Goal: Navigation & Orientation: Understand site structure

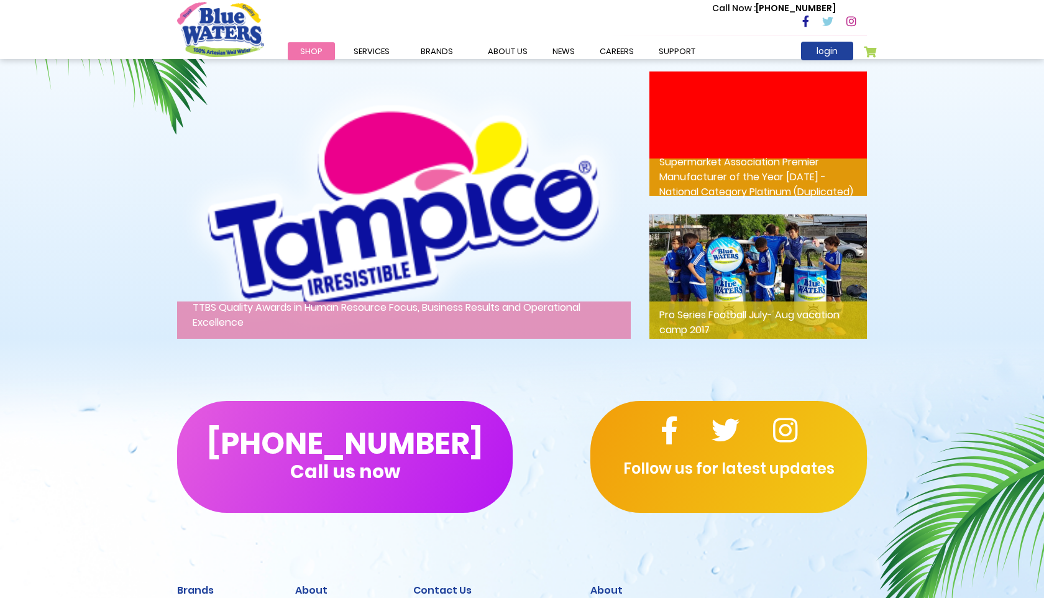
scroll to position [1997, 0]
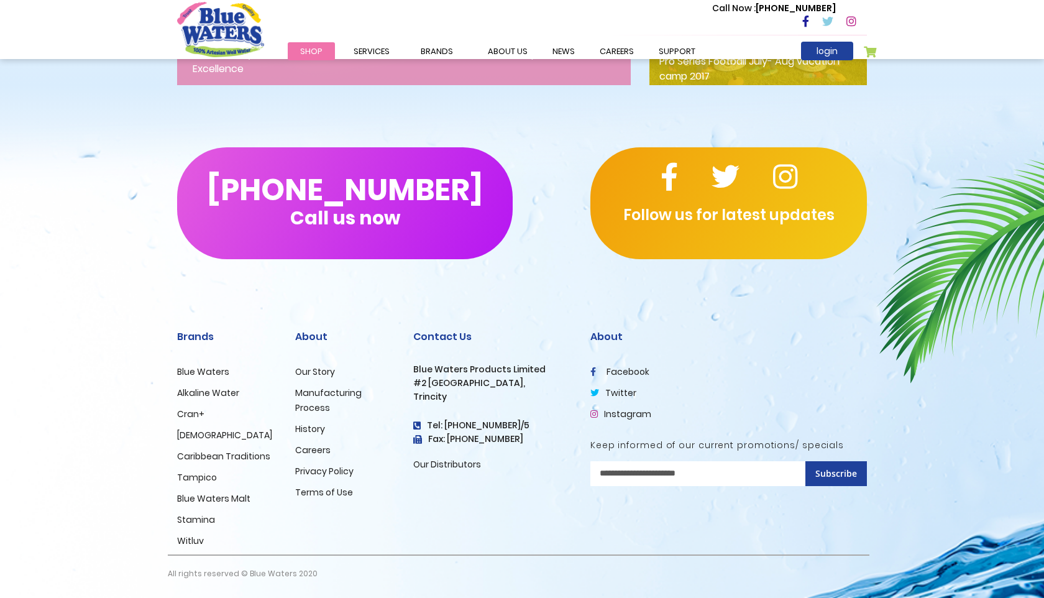
click at [216, 376] on link "Blue Waters" at bounding box center [203, 372] width 52 height 12
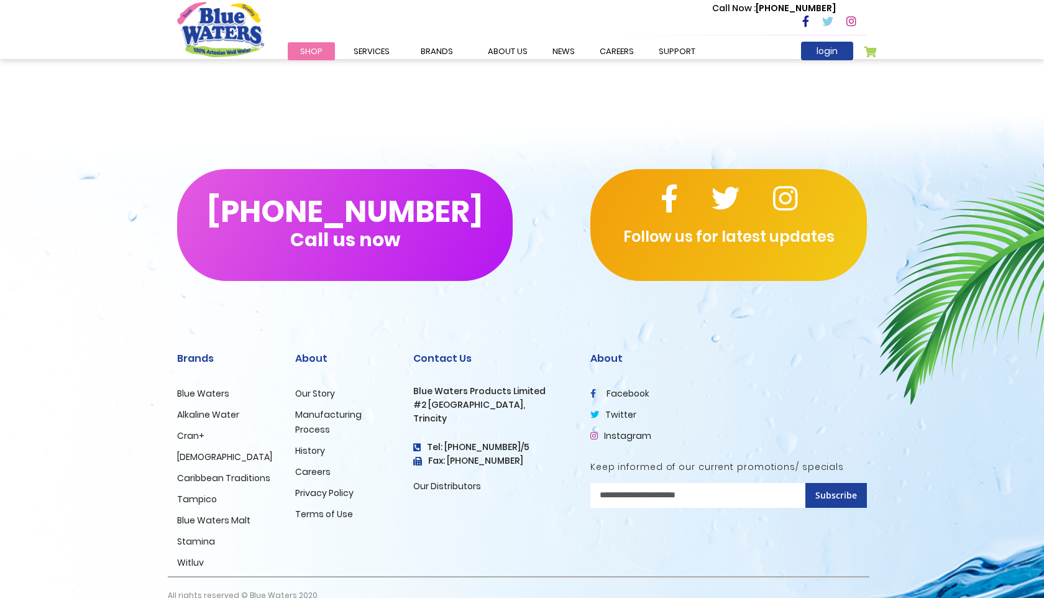
scroll to position [1793, 0]
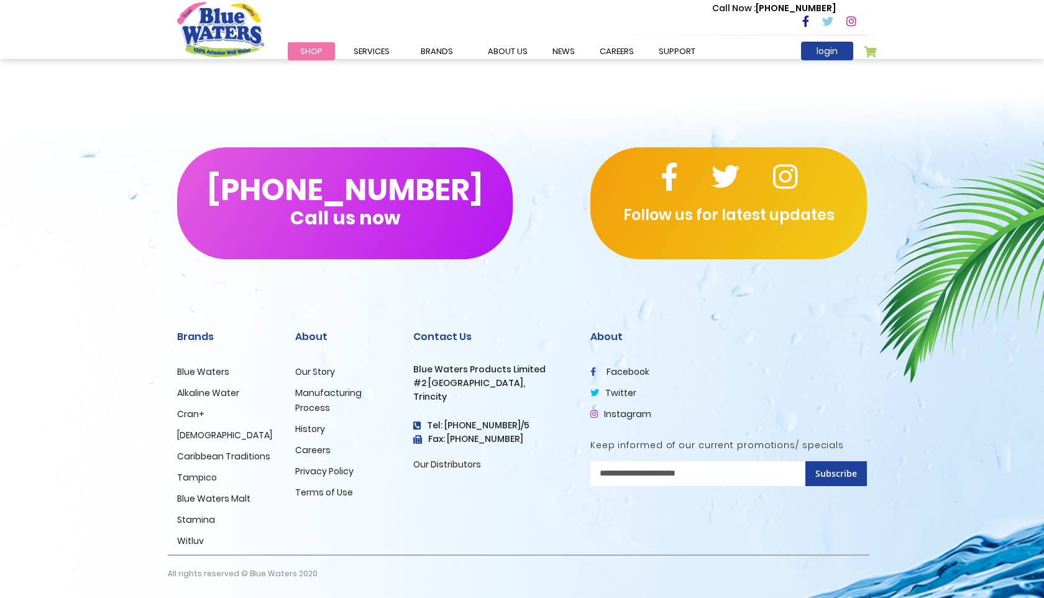
click at [226, 394] on link "Alkaline Water" at bounding box center [208, 393] width 62 height 12
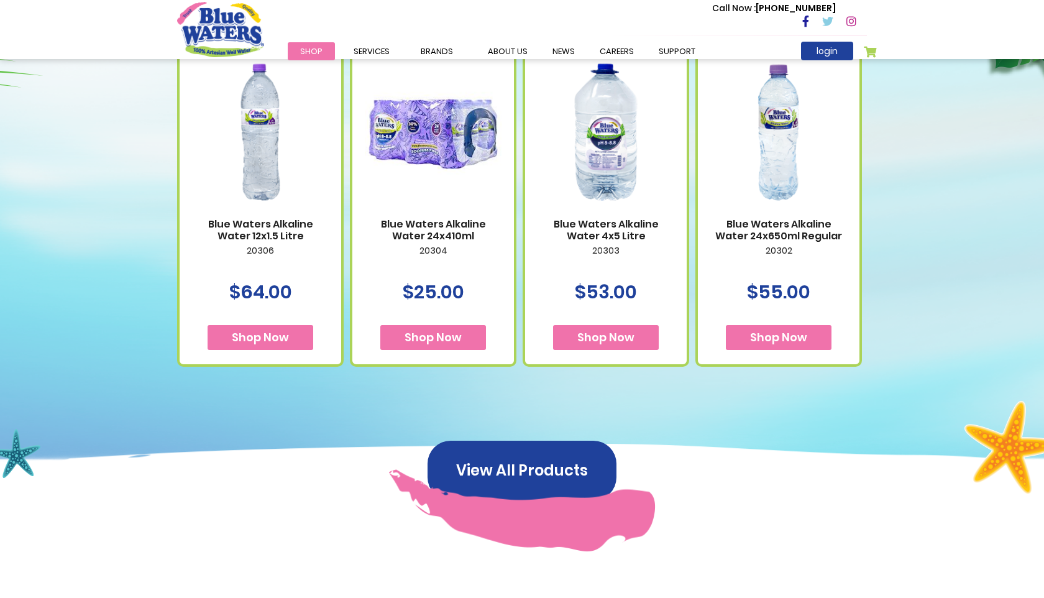
scroll to position [1514, 0]
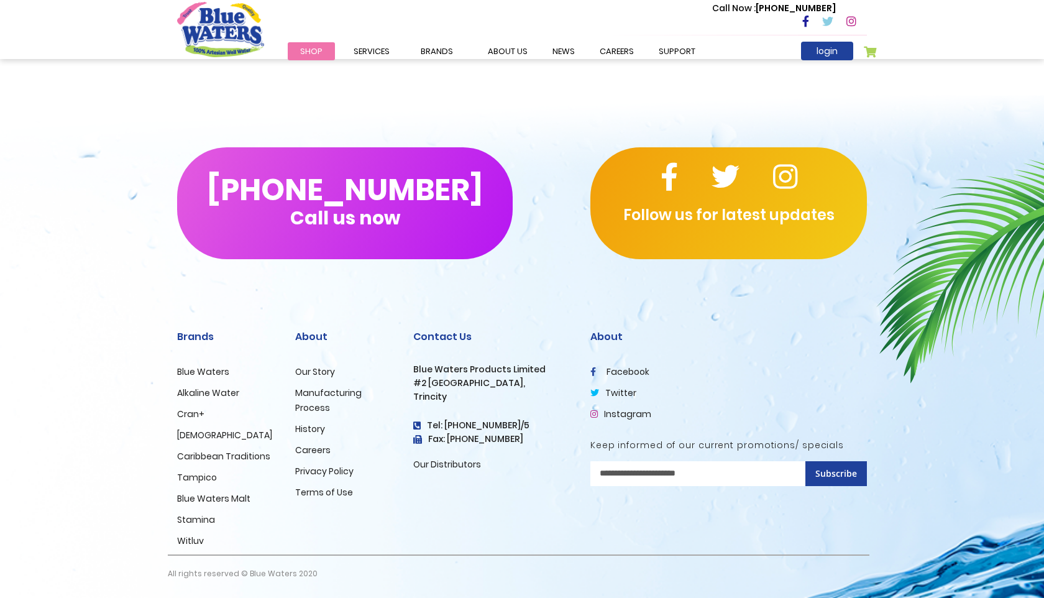
click at [318, 373] on link "Our Story" at bounding box center [315, 372] width 40 height 12
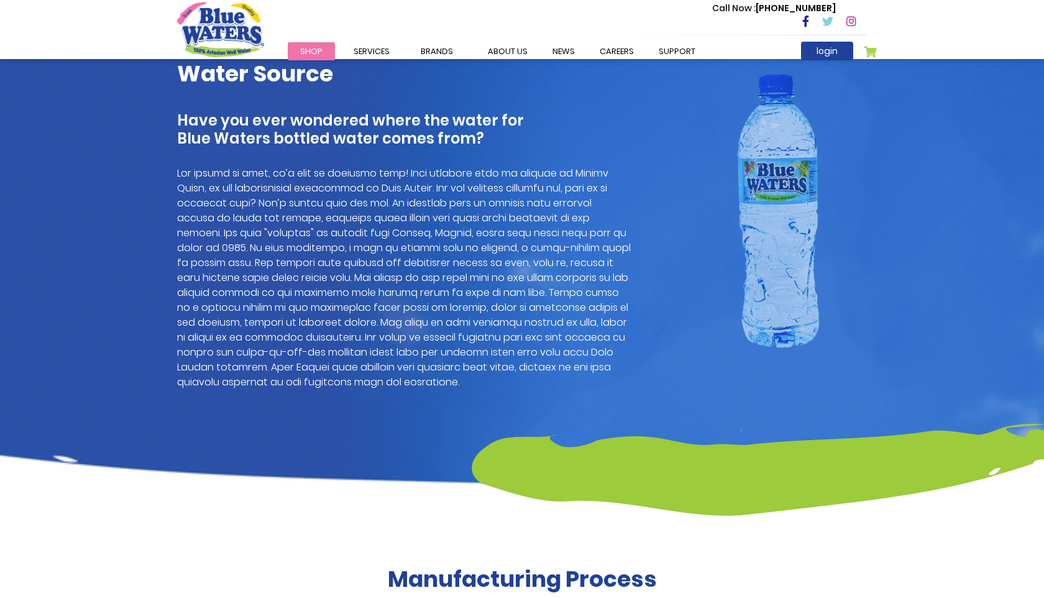
scroll to position [863, 0]
